Goal: Navigation & Orientation: Find specific page/section

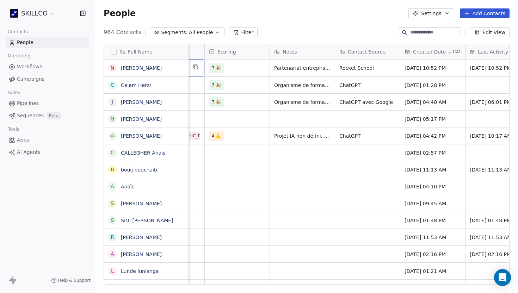
scroll to position [0, 555]
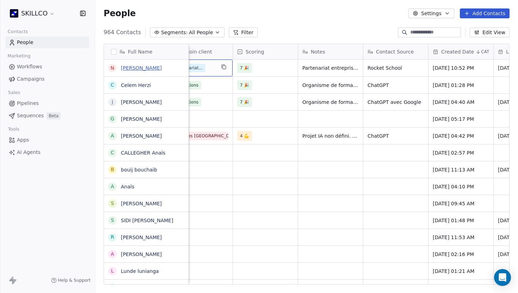
click at [125, 68] on link "[PERSON_NAME]" at bounding box center [141, 68] width 41 height 6
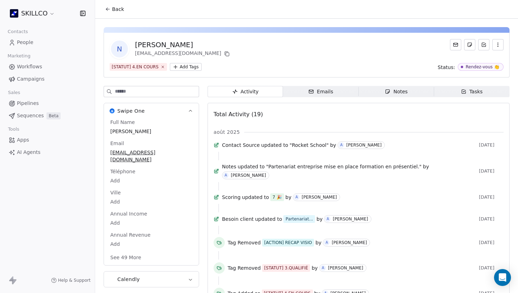
click at [311, 87] on span "Notes Notes" at bounding box center [396, 91] width 75 height 11
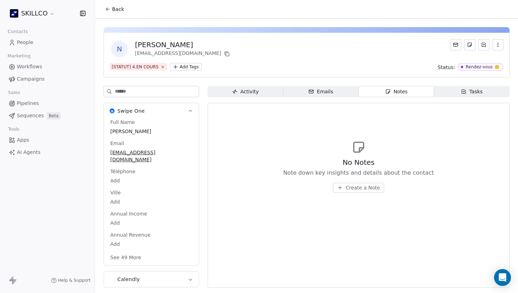
click at [107, 12] on button "Back" at bounding box center [114, 9] width 27 height 13
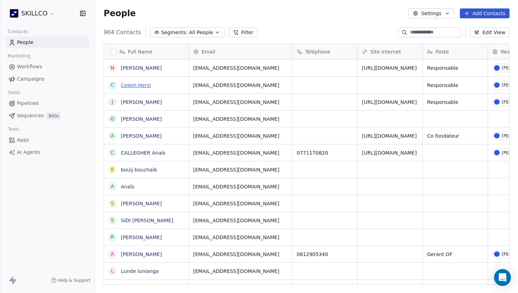
click at [125, 85] on link "Celem Herzi" at bounding box center [136, 85] width 30 height 6
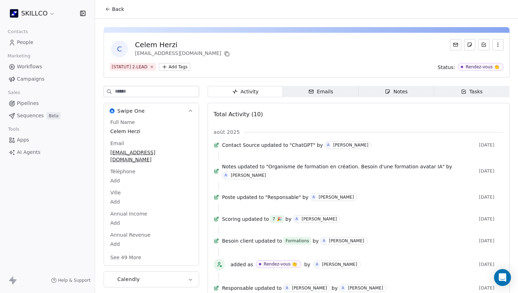
click at [311, 88] on div "Tasks" at bounding box center [472, 91] width 22 height 7
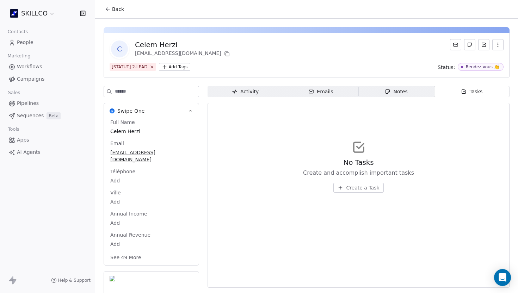
click at [311, 189] on button "Create a Task" at bounding box center [358, 188] width 50 height 10
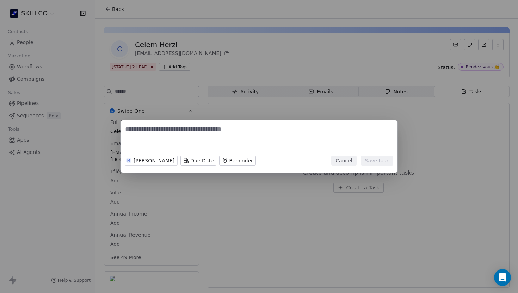
click at [198, 161] on body "SKILLCO Contacts People Marketing Workflows Campaigns Sales Pipelines Sequences…" at bounding box center [259, 146] width 518 height 293
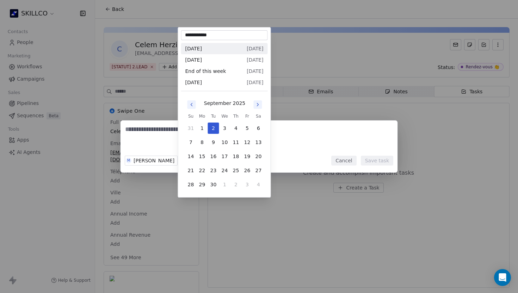
click at [273, 239] on div "M Manon GUIBERT Due Date Reminder Cancel Save task" at bounding box center [259, 146] width 518 height 293
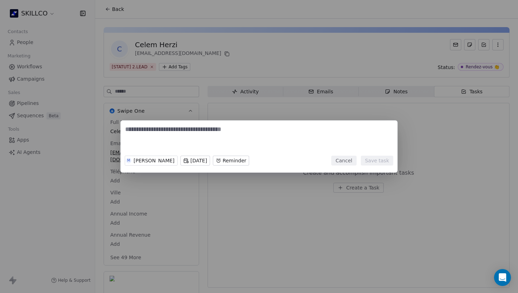
click at [249, 160] on body "SKILLCO Contacts People Marketing Workflows Campaigns Sales Pipelines Sequences…" at bounding box center [259, 146] width 518 height 293
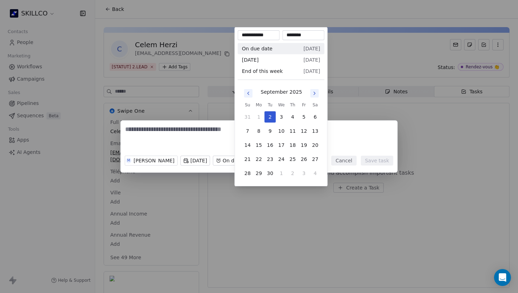
click at [283, 197] on div "M Manon GUIBERT Tue, 02 Sep 2025 On due date, 02:35 PM Cancel Save task" at bounding box center [259, 146] width 518 height 293
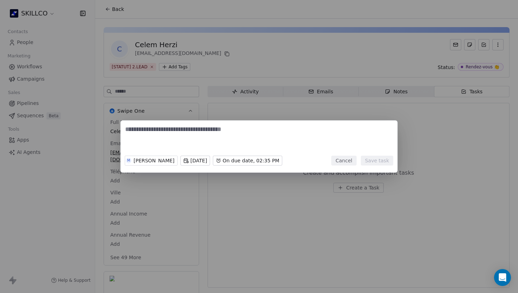
click at [311, 163] on button "Cancel" at bounding box center [343, 161] width 25 height 10
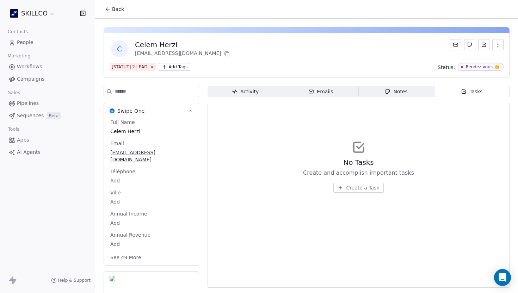
click at [108, 10] on icon at bounding box center [108, 9] width 6 height 6
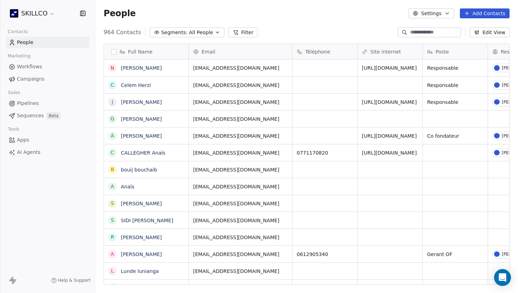
scroll to position [258, 423]
click at [41, 64] on span "Workflows" at bounding box center [29, 66] width 25 height 7
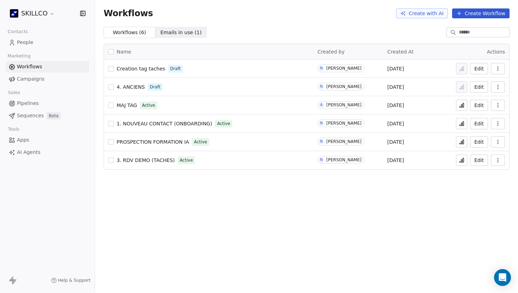
click at [172, 123] on span "1. NOUVEAU CONTACT (ONBOARDING)" at bounding box center [164, 124] width 95 height 6
click at [191, 125] on span "1. NOUVEAU CONTACT (ONBOARDING)" at bounding box center [164, 124] width 95 height 6
click at [51, 82] on link "Campaigns" at bounding box center [47, 79] width 83 height 12
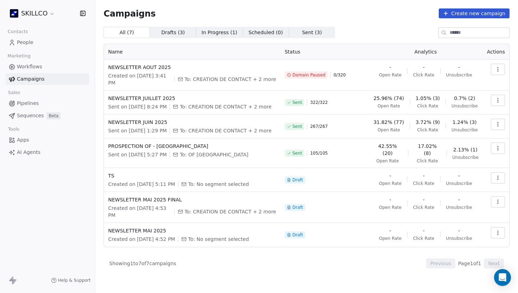
click at [313, 75] on span "Domain Paused" at bounding box center [308, 75] width 33 height 6
click at [150, 68] on span "NEWSLETTER AOUT 2025" at bounding box center [192, 67] width 168 height 7
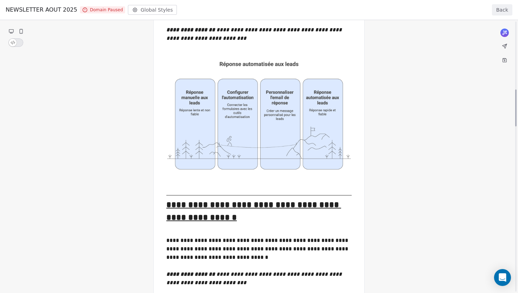
scroll to position [500, 0]
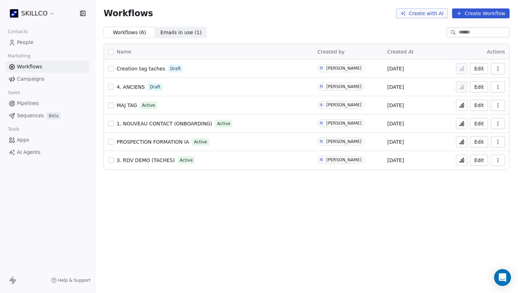
click at [54, 81] on link "Campaigns" at bounding box center [47, 79] width 83 height 12
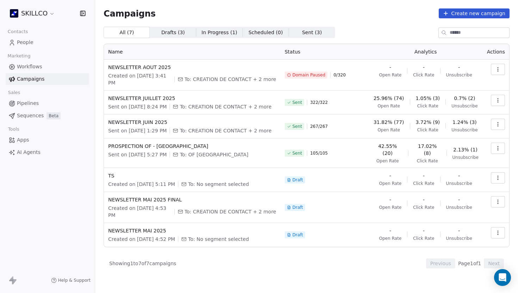
click at [67, 102] on link "Pipelines" at bounding box center [47, 104] width 83 height 12
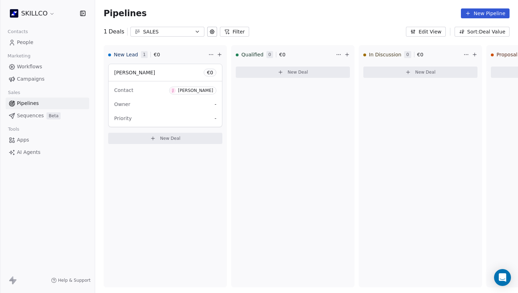
click at [159, 29] on div "SALES" at bounding box center [167, 31] width 49 height 7
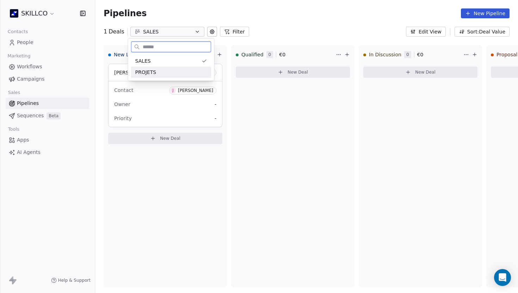
click at [179, 72] on div "PROJETS" at bounding box center [171, 72] width 72 height 7
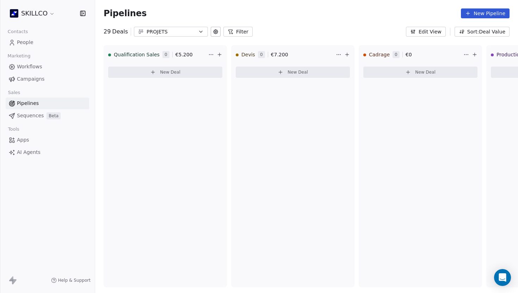
click at [170, 32] on div "PROJETS" at bounding box center [171, 31] width 49 height 7
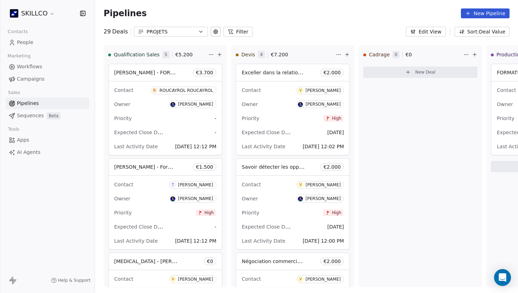
click at [379, 152] on html "SKILLCO Contacts People Marketing Workflows Campaigns Sales Pipelines Sequences…" at bounding box center [259, 146] width 518 height 293
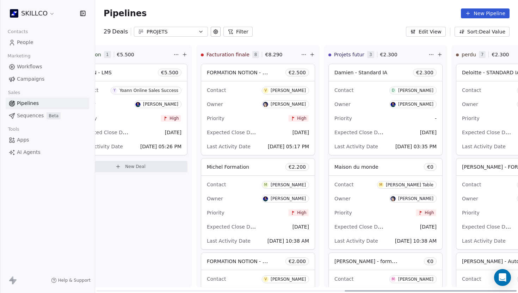
scroll to position [0, 610]
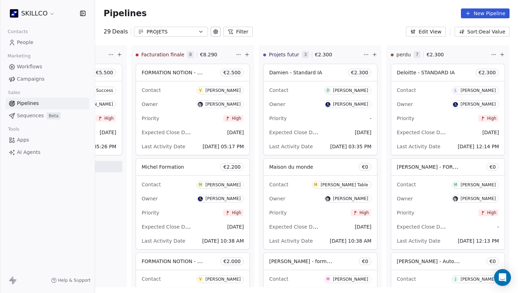
click at [180, 33] on div "PROJETS" at bounding box center [171, 31] width 49 height 7
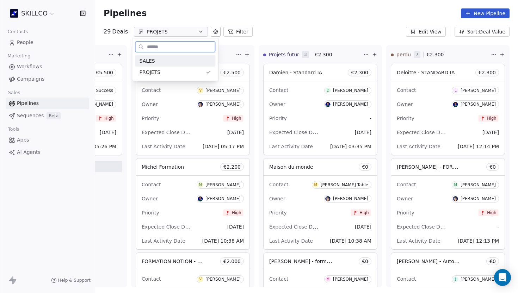
click at [174, 63] on div "SALES" at bounding box center [175, 60] width 72 height 7
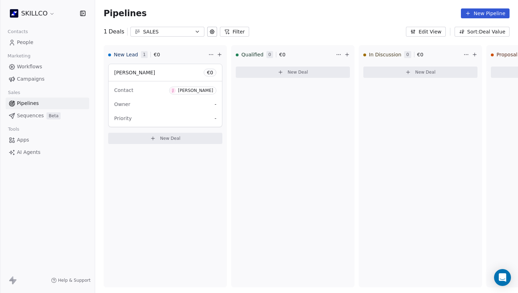
click at [289, 29] on div "1 Deals SALES Filter Edit View Sort: Deal Value" at bounding box center [306, 32] width 423 height 10
click at [174, 30] on div "SALES" at bounding box center [167, 31] width 49 height 7
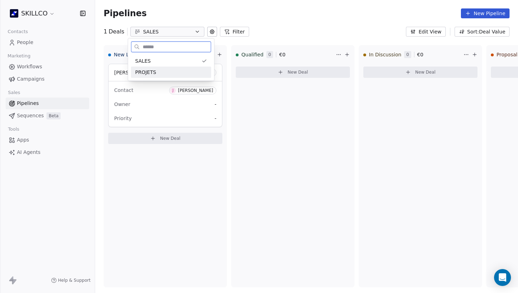
click at [177, 69] on div "PROJETS" at bounding box center [171, 72] width 72 height 7
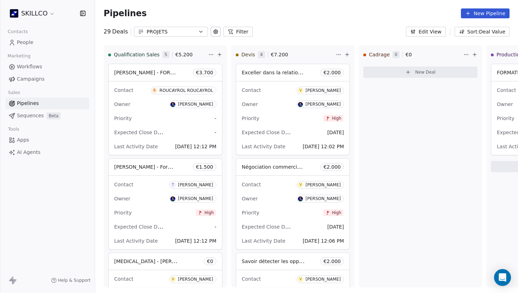
click at [183, 28] on div "PROJETS" at bounding box center [171, 31] width 49 height 7
click at [154, 62] on span "SALES" at bounding box center [146, 60] width 15 height 7
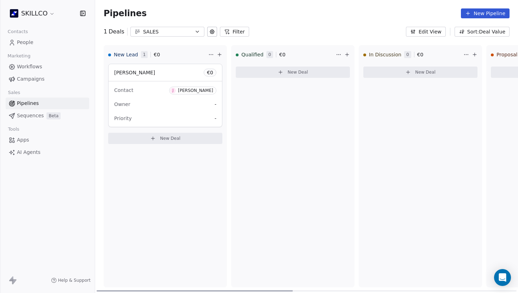
click at [184, 187] on div "New Lead 1 € 0 Jean-François HEUTTE € 0 Contact J Jean-François HEUTTE Owner - …" at bounding box center [165, 166] width 123 height 242
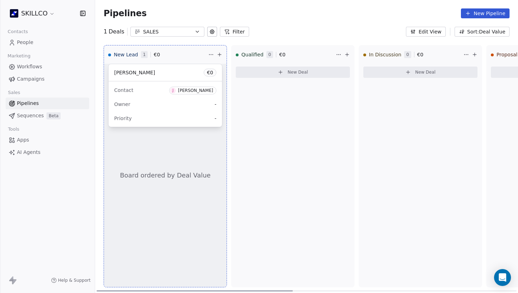
drag, startPoint x: 190, startPoint y: 66, endPoint x: 194, endPoint y: 64, distance: 4.7
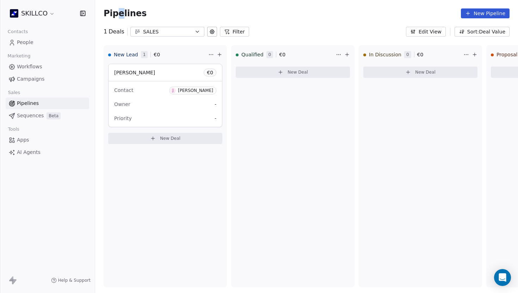
click at [118, 11] on span "Pipelines" at bounding box center [125, 13] width 43 height 10
click at [126, 13] on span "Pipelines" at bounding box center [125, 13] width 43 height 10
copy span "Pipelines"
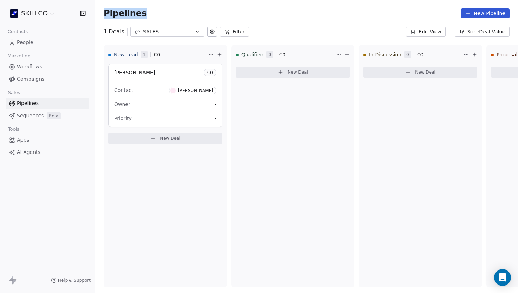
click at [23, 41] on span "People" at bounding box center [25, 42] width 17 height 7
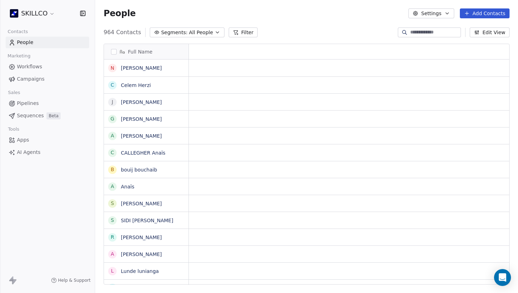
scroll to position [258, 423]
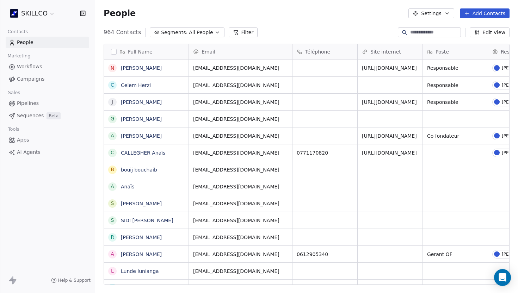
click at [23, 41] on span "People" at bounding box center [25, 42] width 17 height 7
click at [121, 13] on span "People" at bounding box center [120, 13] width 32 height 11
copy span "People"
click at [233, 12] on div "People Settings Add Contacts" at bounding box center [307, 13] width 406 height 10
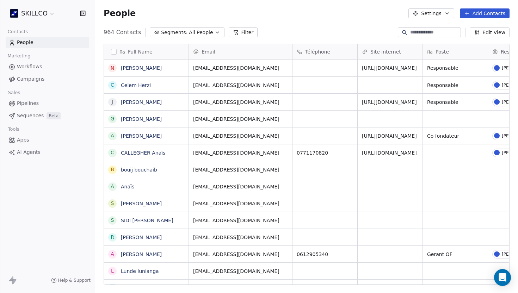
click at [39, 120] on link "Sequences Beta" at bounding box center [47, 116] width 83 height 12
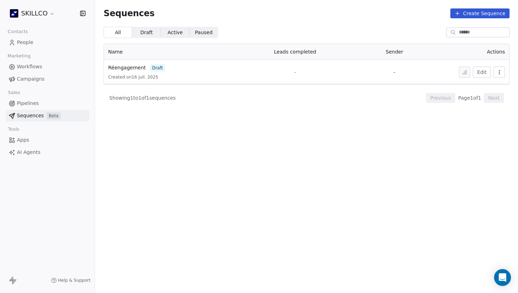
click at [117, 76] on span "Created on 16 juil. 2025" at bounding box center [133, 77] width 50 height 6
click at [132, 66] on span "Réengagement" at bounding box center [127, 68] width 38 height 6
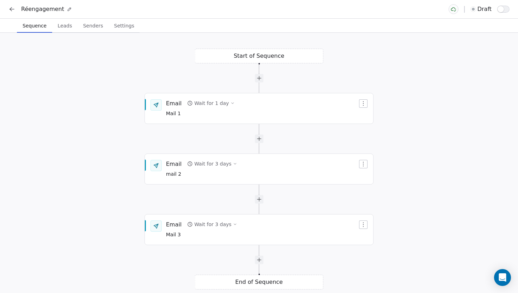
click at [13, 9] on icon at bounding box center [12, 9] width 4 height 0
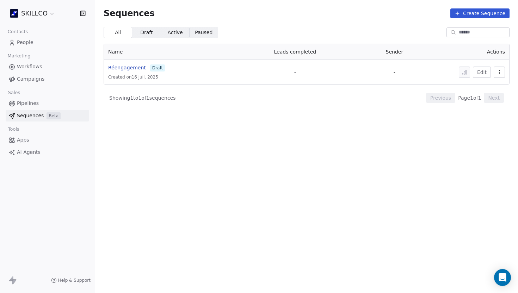
click at [125, 67] on span "Réengagement" at bounding box center [127, 68] width 38 height 6
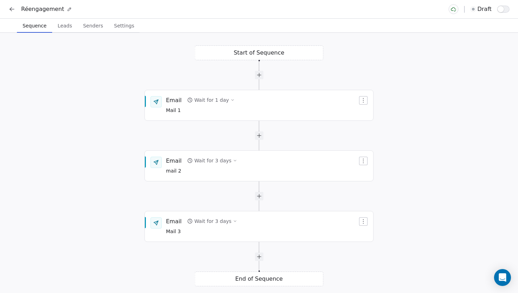
click at [230, 57] on div "Start of Sequence Email Wait for 3 days mail 2 End of Sequence Email Wait for 1…" at bounding box center [259, 163] width 518 height 260
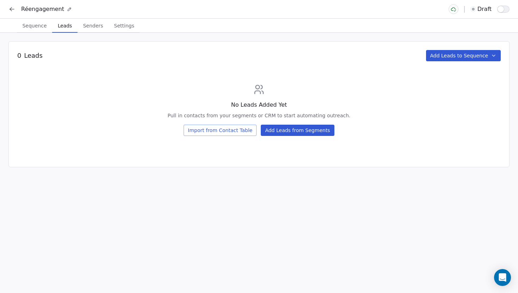
click at [63, 26] on span "Leads" at bounding box center [65, 26] width 20 height 10
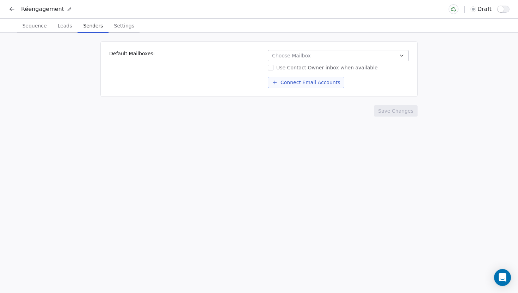
click at [88, 25] on span "Senders" at bounding box center [92, 26] width 25 height 10
click at [42, 27] on span "Sequence" at bounding box center [34, 26] width 30 height 10
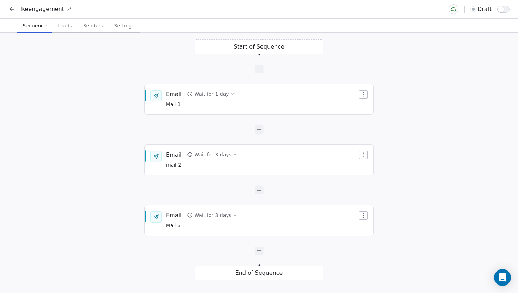
click at [98, 25] on span "Senders" at bounding box center [93, 26] width 26 height 10
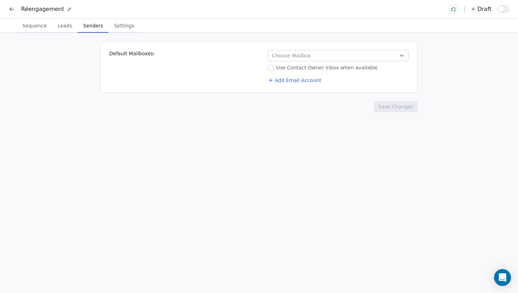
click at [275, 53] on span "Choose Mailbox" at bounding box center [291, 55] width 39 height 7
click at [286, 156] on html "Réengagement draft Sequence Sequence Leads Leads Senders Senders Settings Setti…" at bounding box center [259, 146] width 518 height 293
click at [124, 26] on span "Settings" at bounding box center [124, 26] width 26 height 10
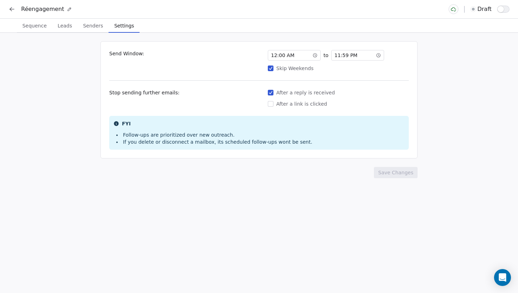
click at [42, 27] on span "Sequence" at bounding box center [34, 26] width 30 height 10
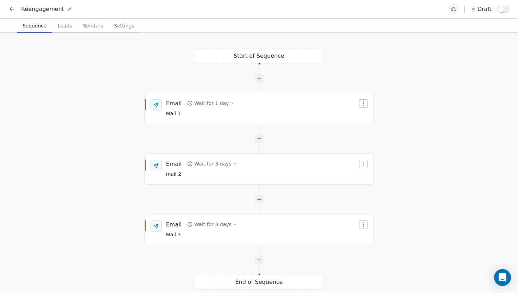
click at [12, 8] on icon at bounding box center [11, 9] width 7 height 7
click at [9, 12] on icon at bounding box center [11, 9] width 7 height 7
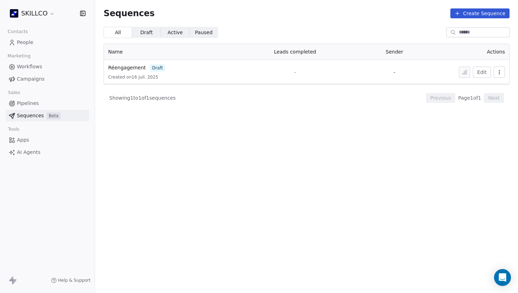
click at [23, 43] on span "People" at bounding box center [25, 42] width 17 height 7
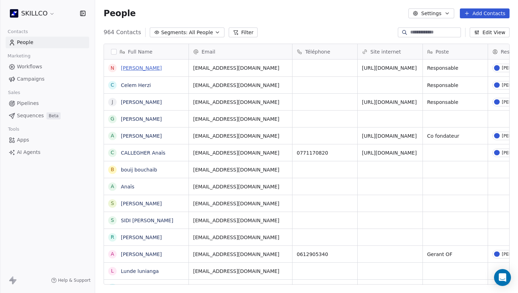
scroll to position [258, 423]
drag, startPoint x: 158, startPoint y: 71, endPoint x: 110, endPoint y: 71, distance: 48.6
click at [178, 66] on icon "grid" at bounding box center [180, 67] width 6 height 6
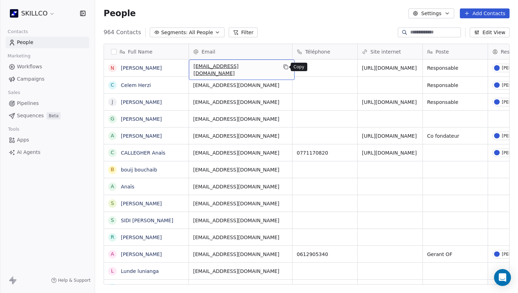
click at [283, 68] on icon "grid" at bounding box center [284, 66] width 3 height 3
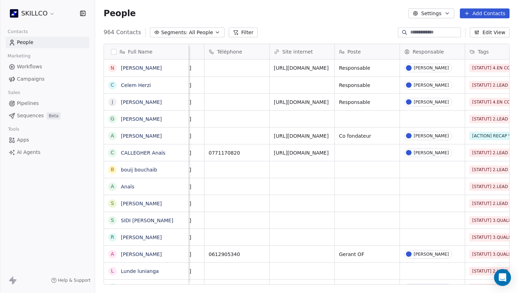
scroll to position [0, 91]
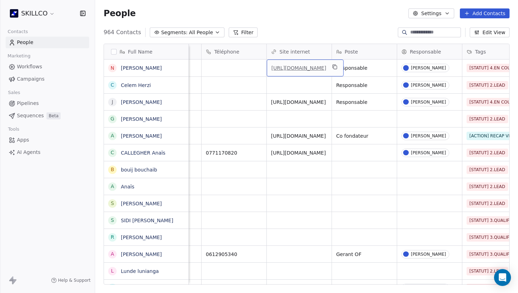
click at [293, 70] on link "[URL][DOMAIN_NAME]" at bounding box center [298, 68] width 55 height 6
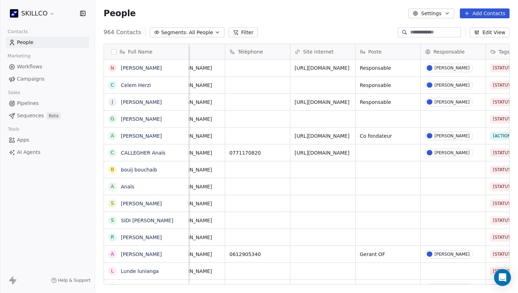
scroll to position [0, 0]
